Goal: Information Seeking & Learning: Find specific fact

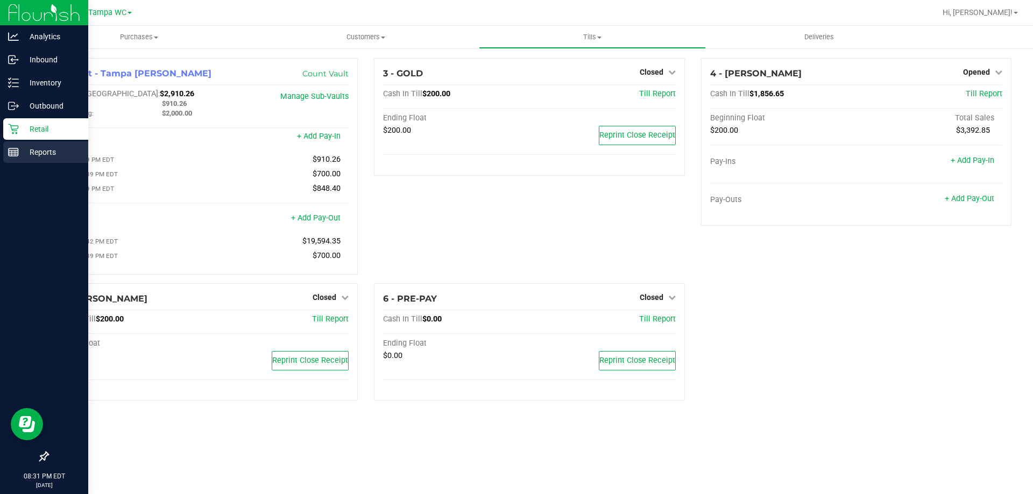
click at [9, 150] on rect at bounding box center [14, 152] width 10 height 8
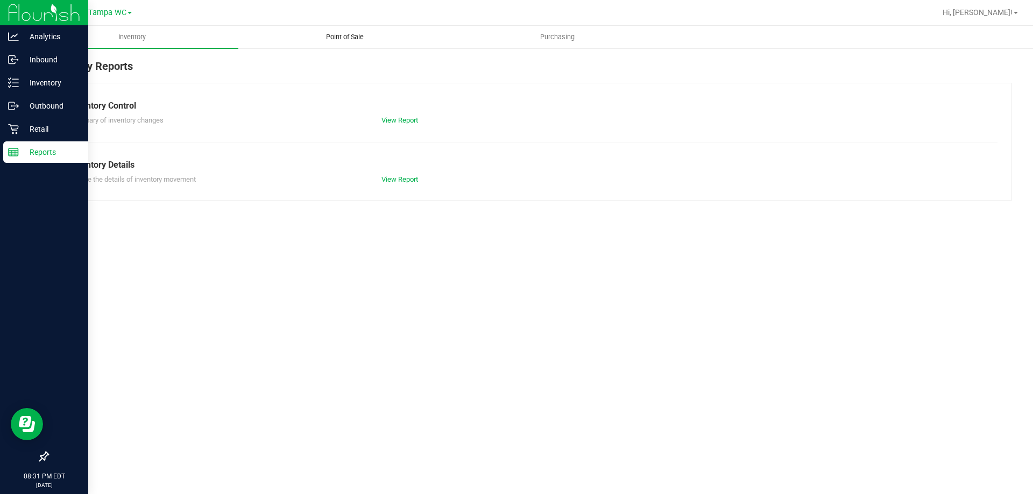
click at [350, 40] on span "Point of Sale" at bounding box center [344, 37] width 67 height 10
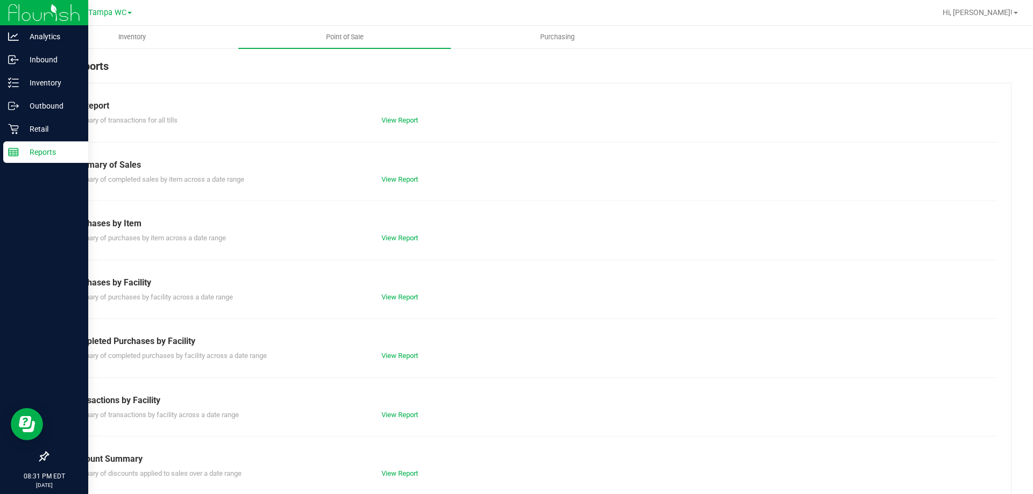
click at [412, 126] on div "Till Report Summary of transactions for all tills View Report Summary of Sales …" at bounding box center [529, 319] width 964 height 472
click at [409, 124] on div "View Report" at bounding box center [529, 120] width 312 height 11
click at [403, 117] on link "View Report" at bounding box center [399, 120] width 37 height 8
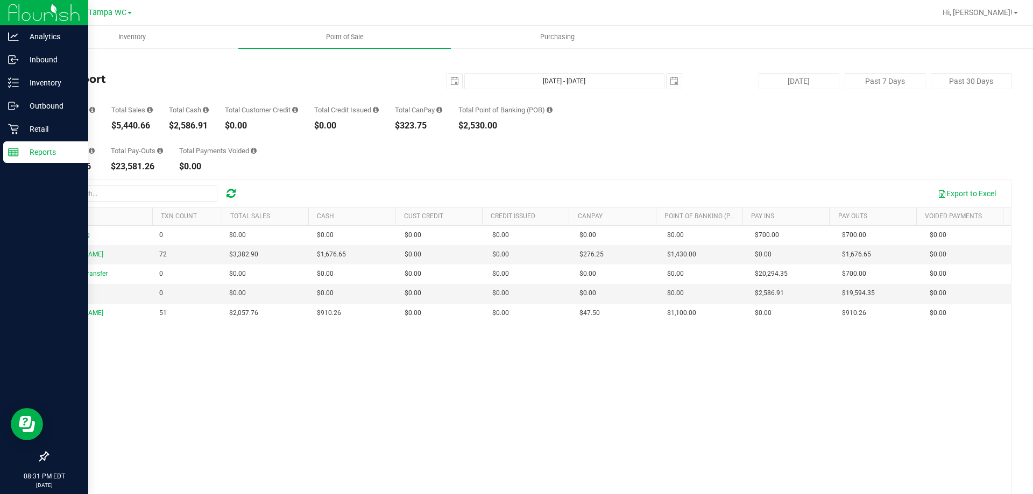
drag, startPoint x: 175, startPoint y: 123, endPoint x: 208, endPoint y: 125, distance: 32.3
click at [208, 125] on div "$2,586.91" at bounding box center [189, 126] width 40 height 9
copy div "2,586.91"
click at [13, 156] on rect at bounding box center [14, 152] width 10 height 8
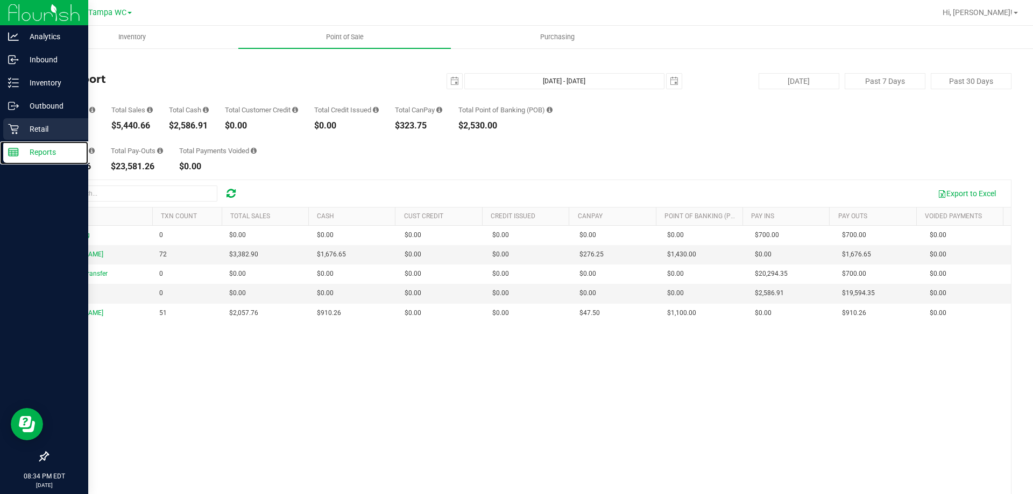
click at [16, 153] on icon at bounding box center [13, 152] width 11 height 11
click at [22, 141] on link "Retail" at bounding box center [44, 129] width 88 height 23
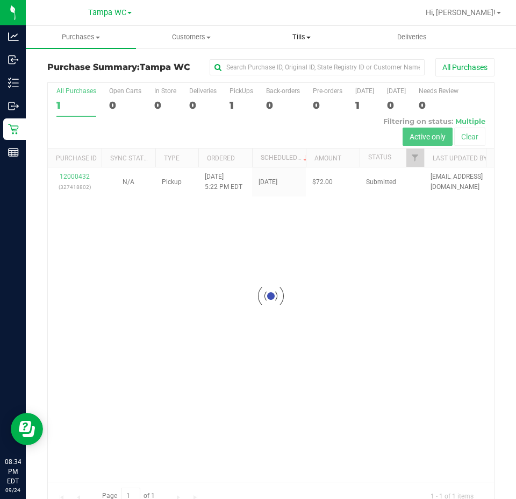
click at [300, 33] on span "Tills" at bounding box center [301, 37] width 109 height 10
click at [294, 63] on span "Manage tills" at bounding box center [282, 64] width 73 height 9
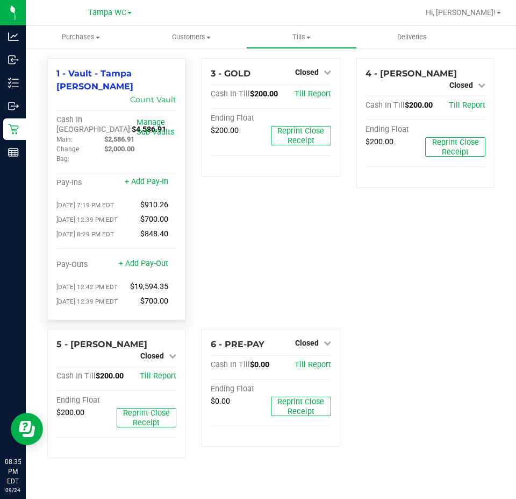
click at [124, 135] on span "$2,586.91" at bounding box center [119, 139] width 30 height 8
copy span "2,586.91"
